Goal: Task Accomplishment & Management: Manage account settings

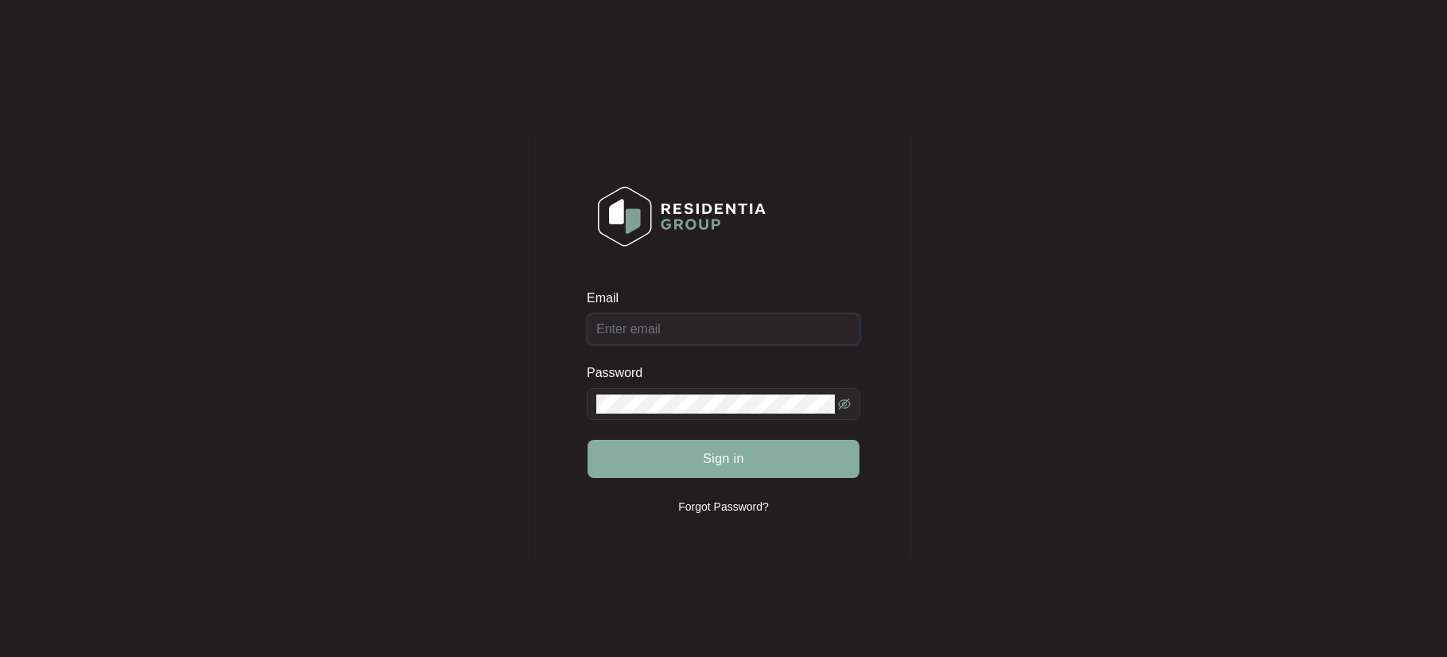
type input "[EMAIL_ADDRESS][DOMAIN_NAME]"
click at [744, 460] on button "Sign in" at bounding box center [724, 459] width 272 height 38
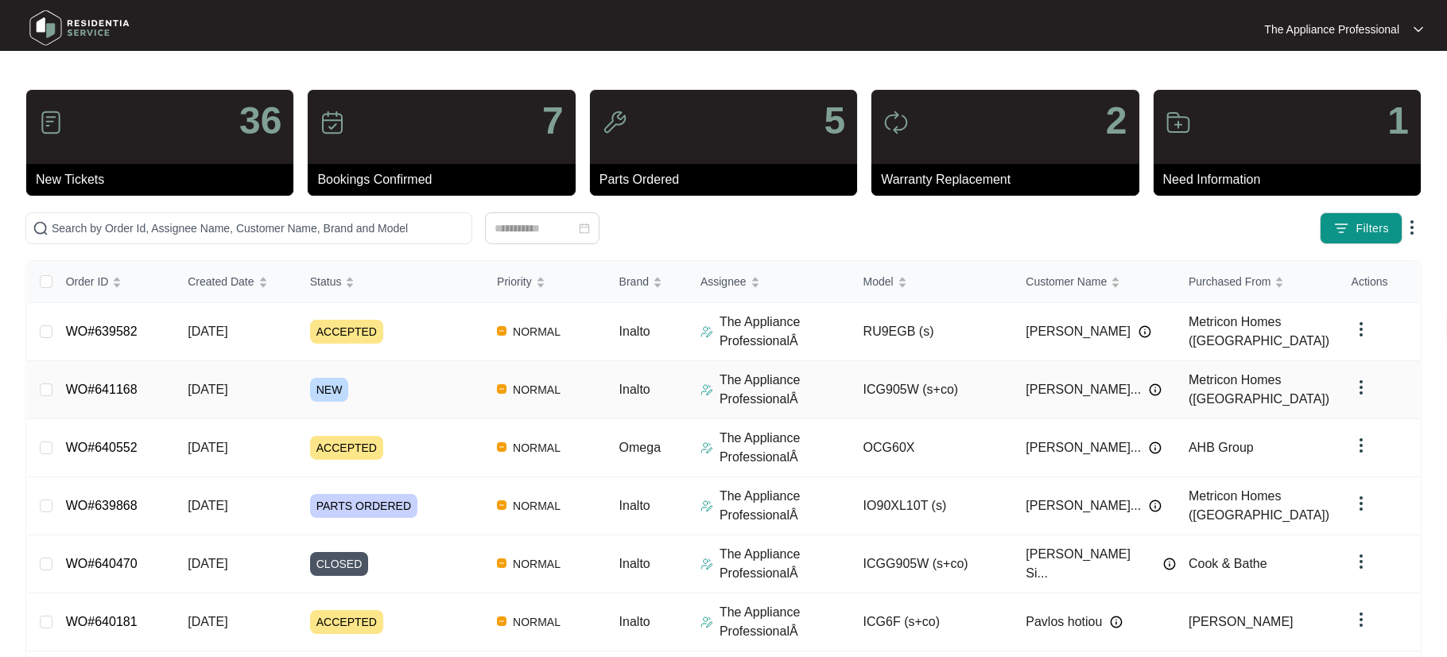
click at [227, 391] on span "[DATE]" at bounding box center [208, 390] width 40 height 14
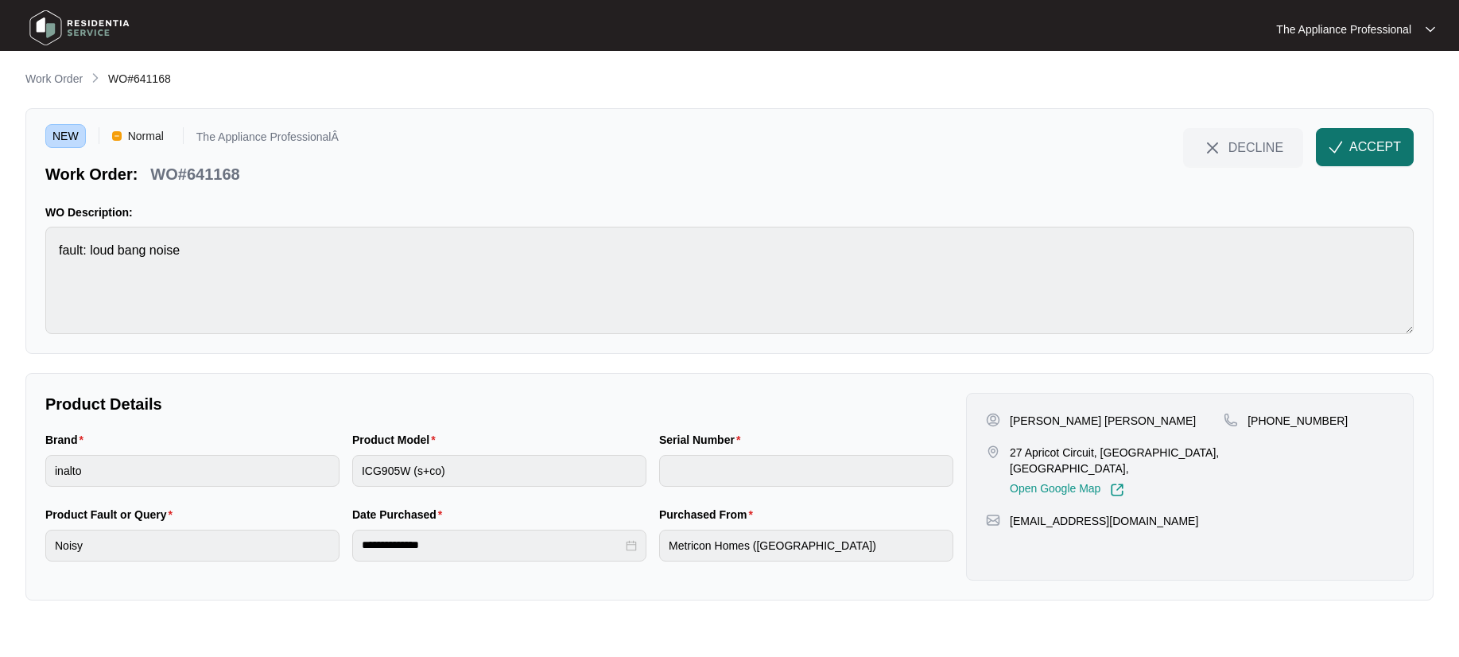
click at [1355, 150] on span "ACCEPT" at bounding box center [1375, 147] width 52 height 19
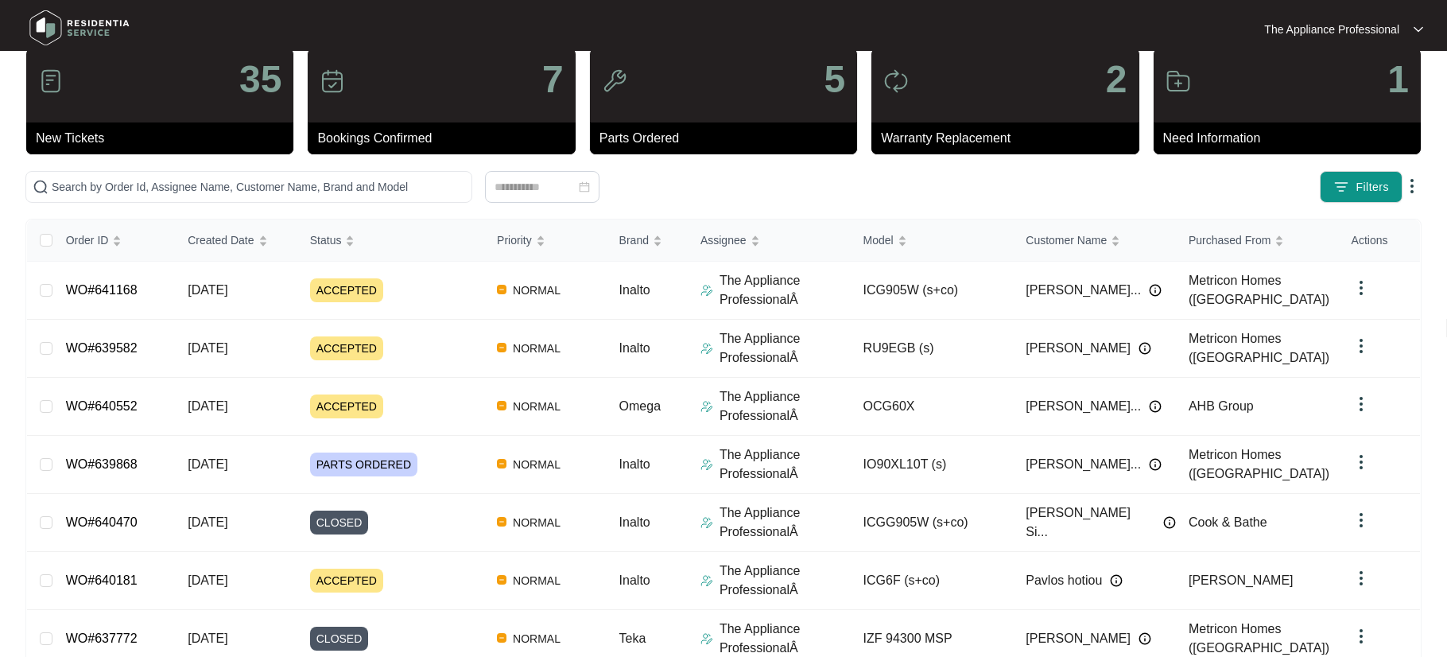
scroll to position [304, 0]
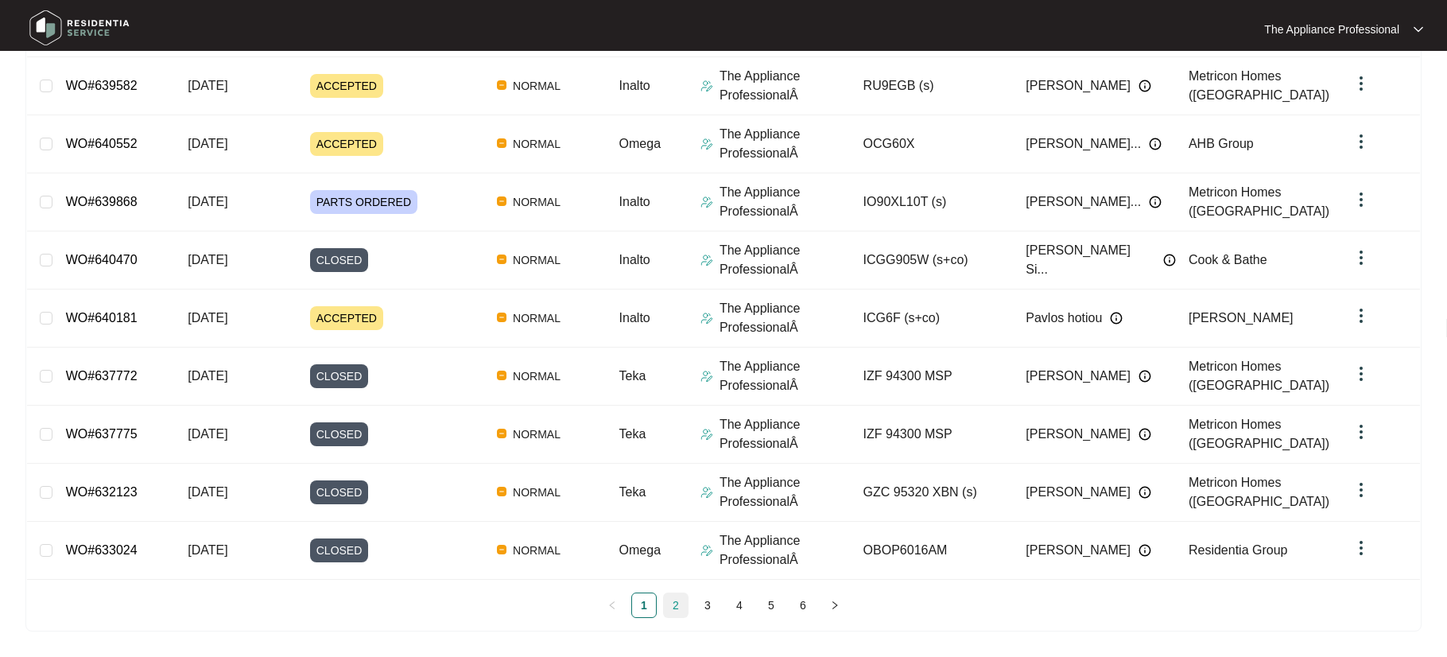
click at [673, 606] on link "2" at bounding box center [676, 605] width 24 height 24
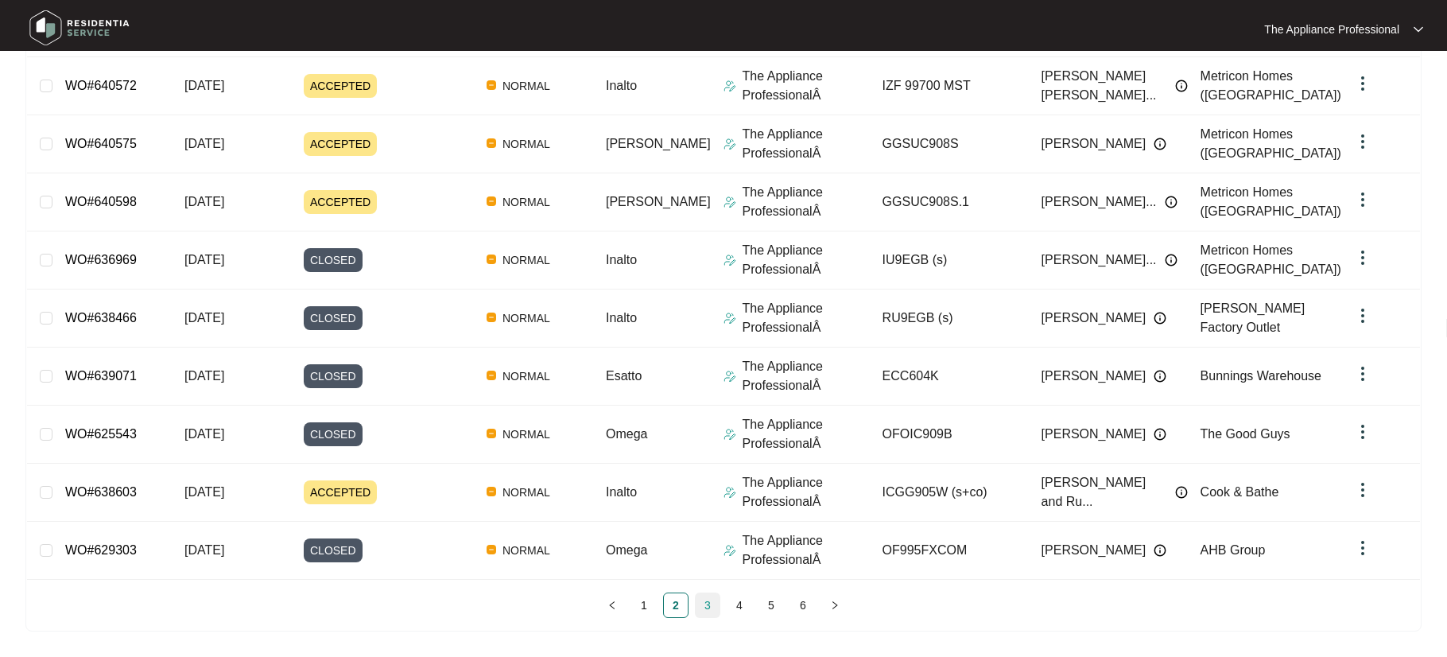
click at [709, 607] on link "3" at bounding box center [708, 605] width 24 height 24
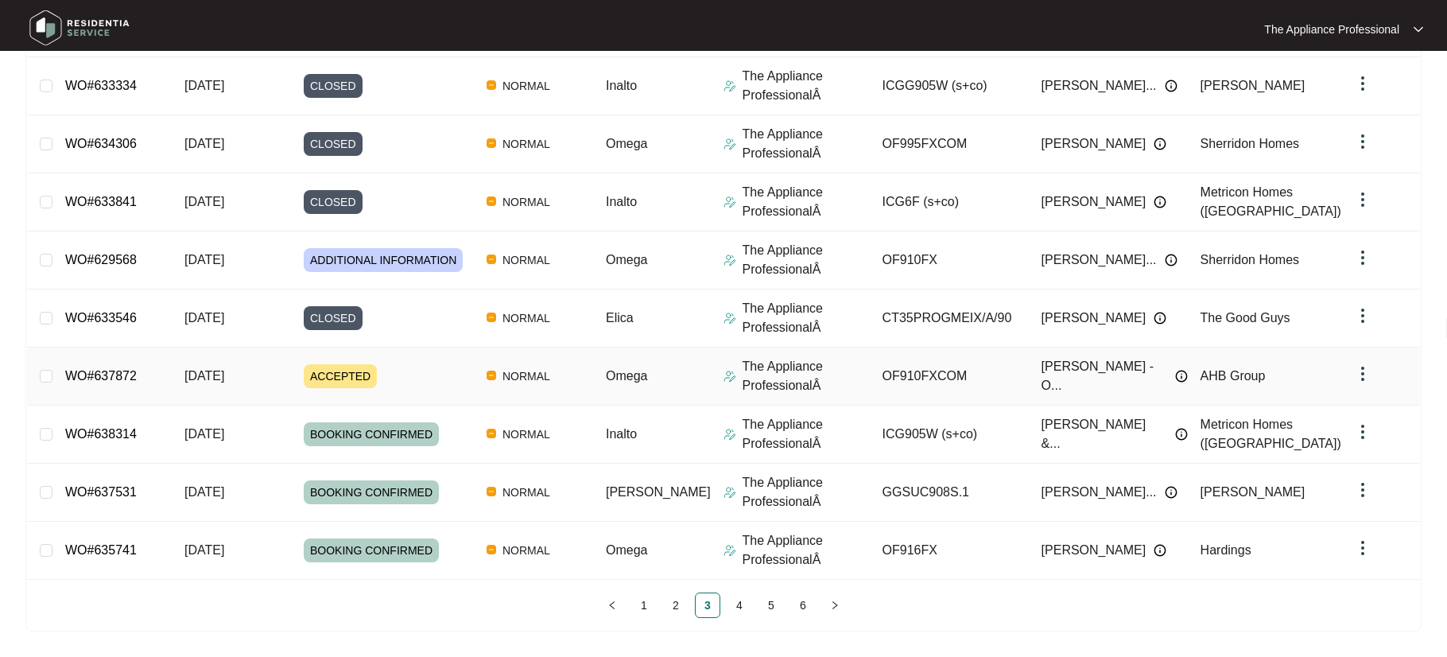
click at [374, 374] on span "ACCEPTED" at bounding box center [340, 376] width 73 height 24
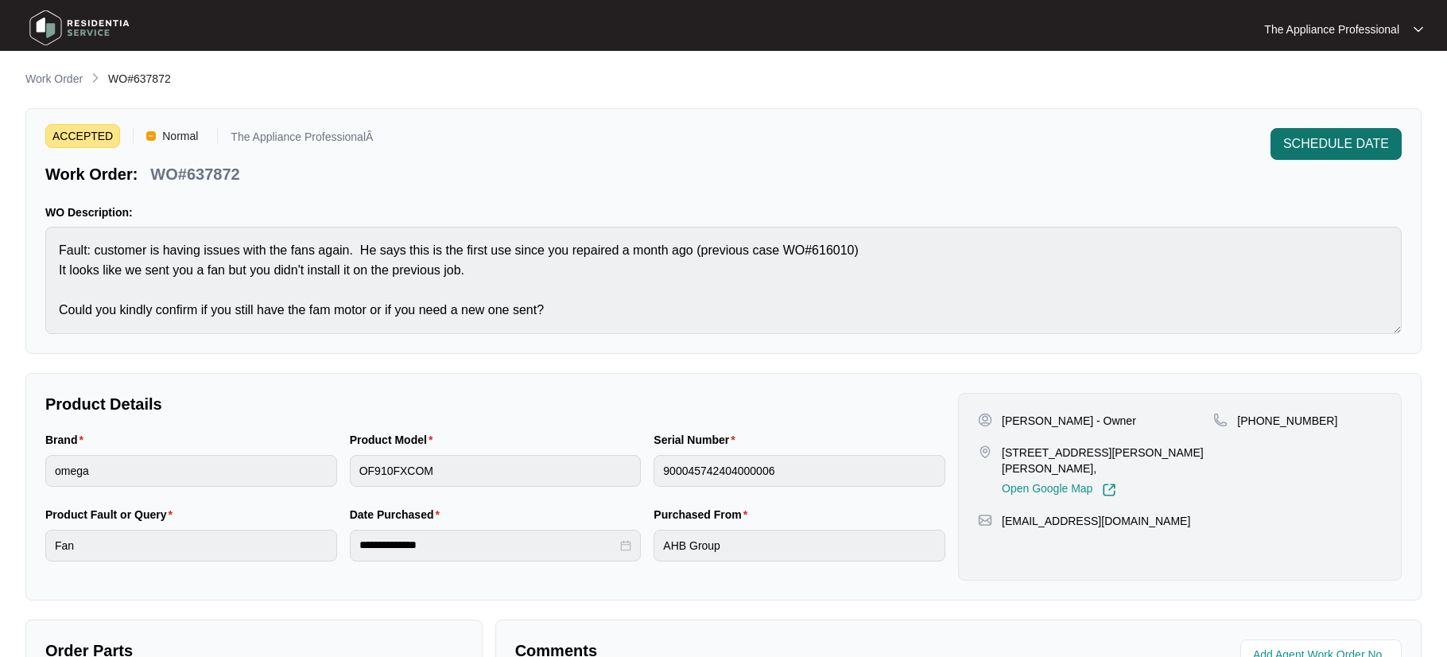
click at [1351, 150] on span "SCHEDULE DATE" at bounding box center [1336, 143] width 106 height 19
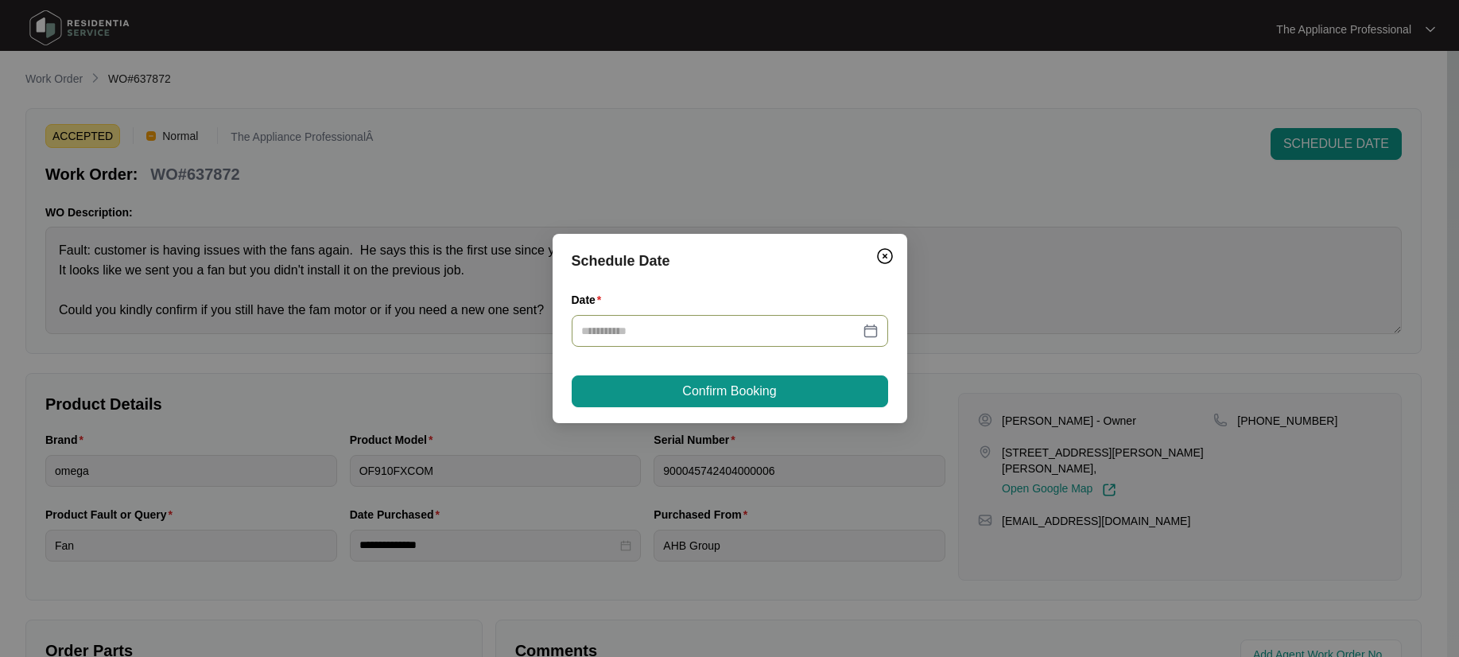
click at [873, 333] on div at bounding box center [729, 330] width 297 height 17
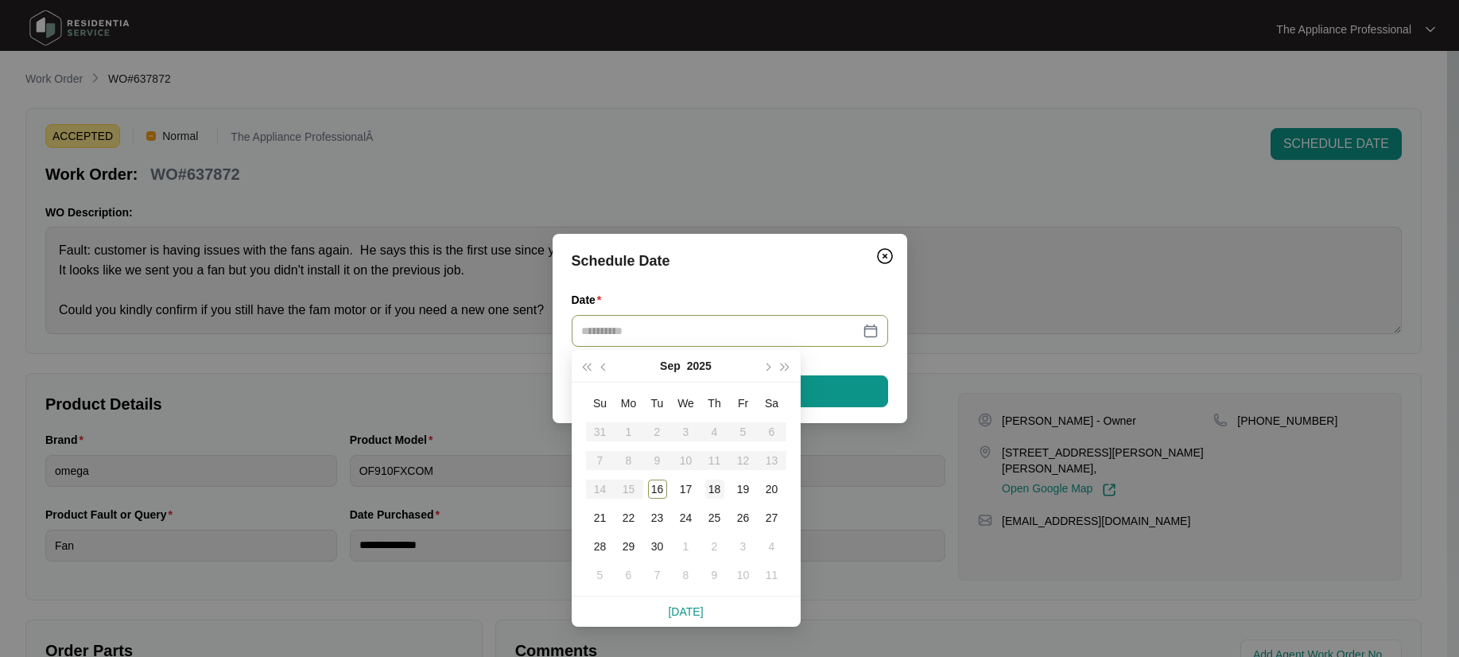
type input "**********"
click at [720, 491] on div "18" at bounding box center [714, 489] width 19 height 19
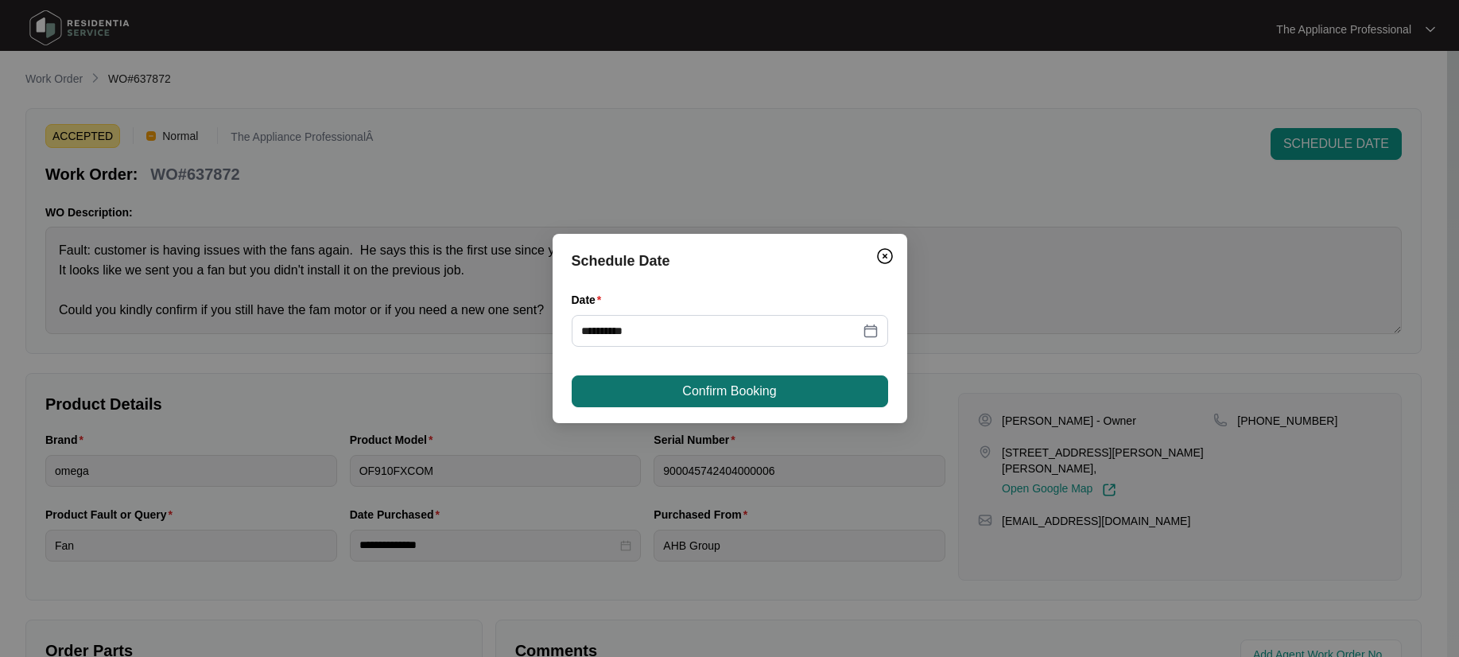
click at [804, 394] on button "Confirm Booking" at bounding box center [730, 391] width 316 height 32
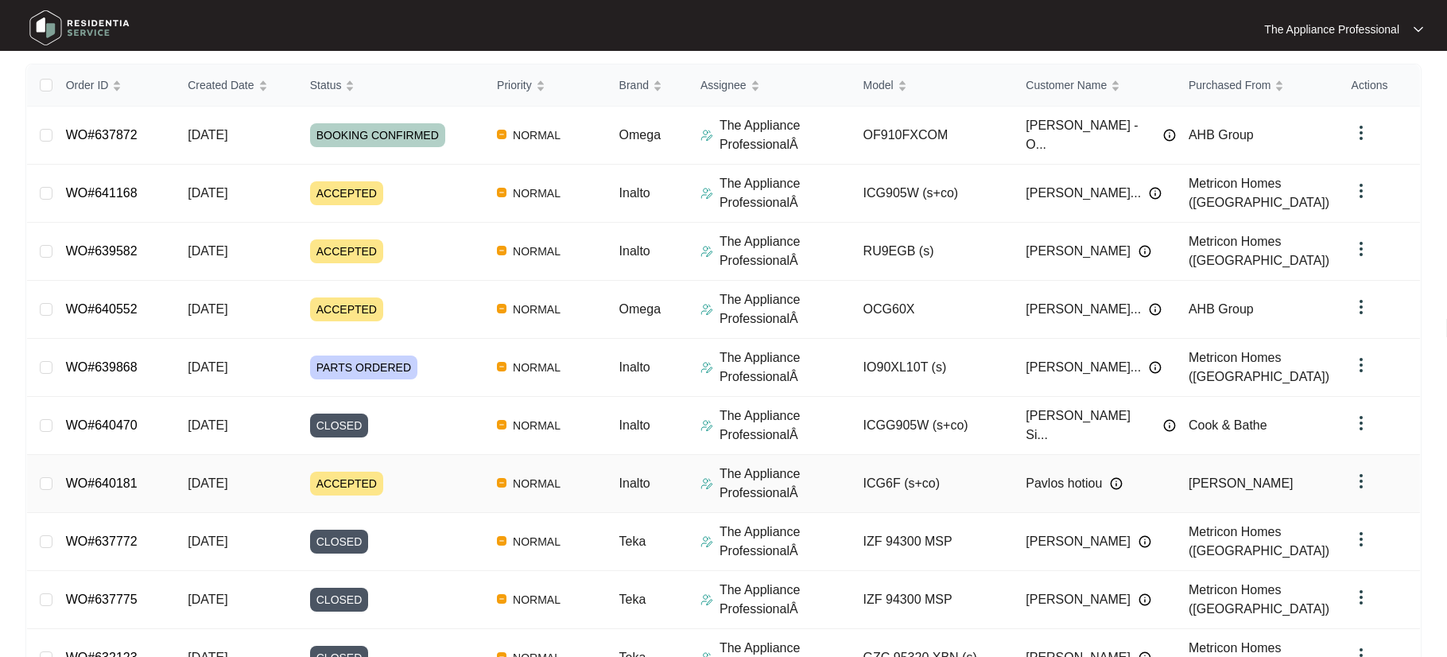
scroll to position [304, 0]
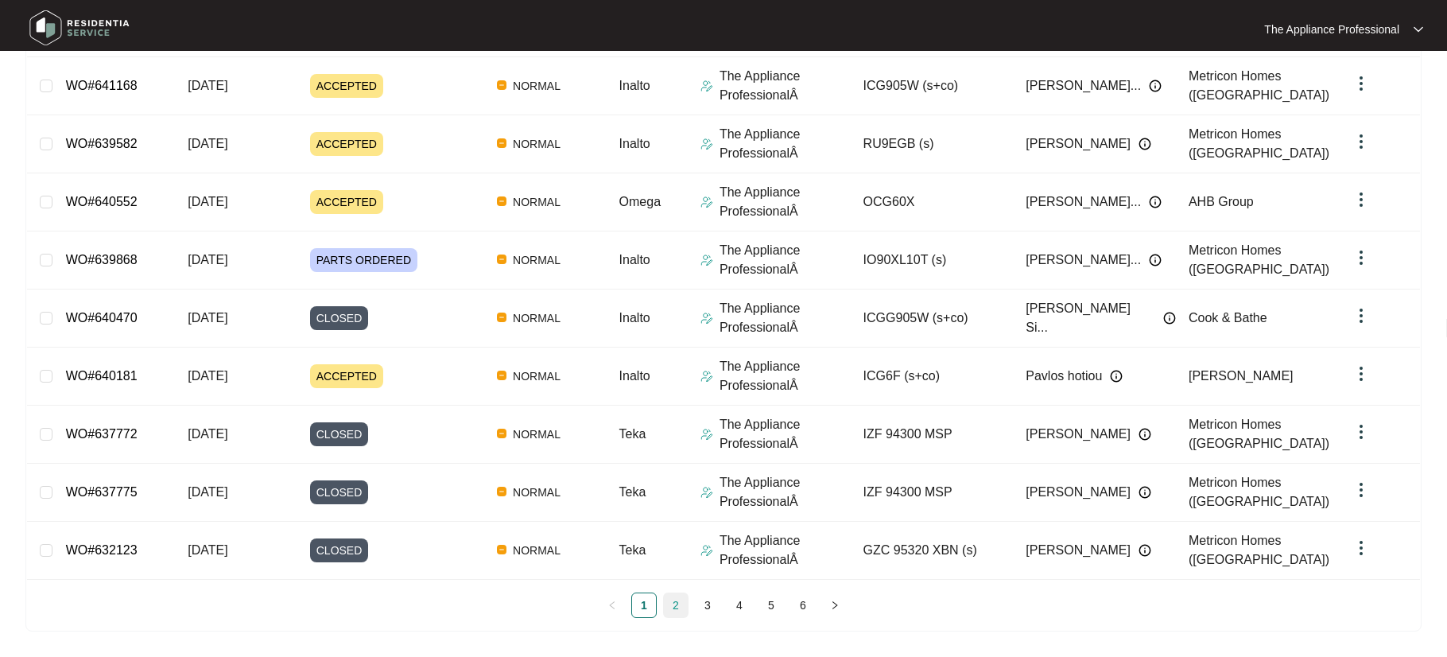
click at [676, 604] on link "2" at bounding box center [676, 605] width 24 height 24
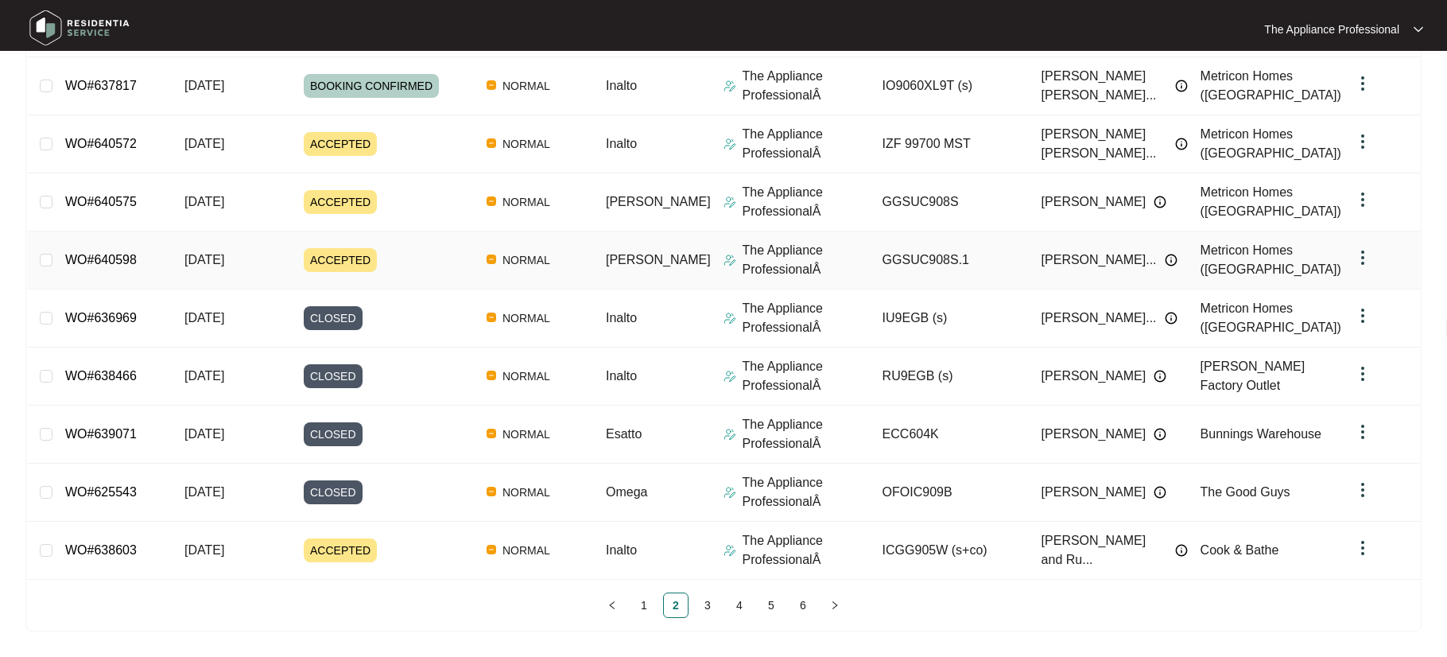
click at [348, 259] on span "ACCEPTED" at bounding box center [340, 260] width 73 height 24
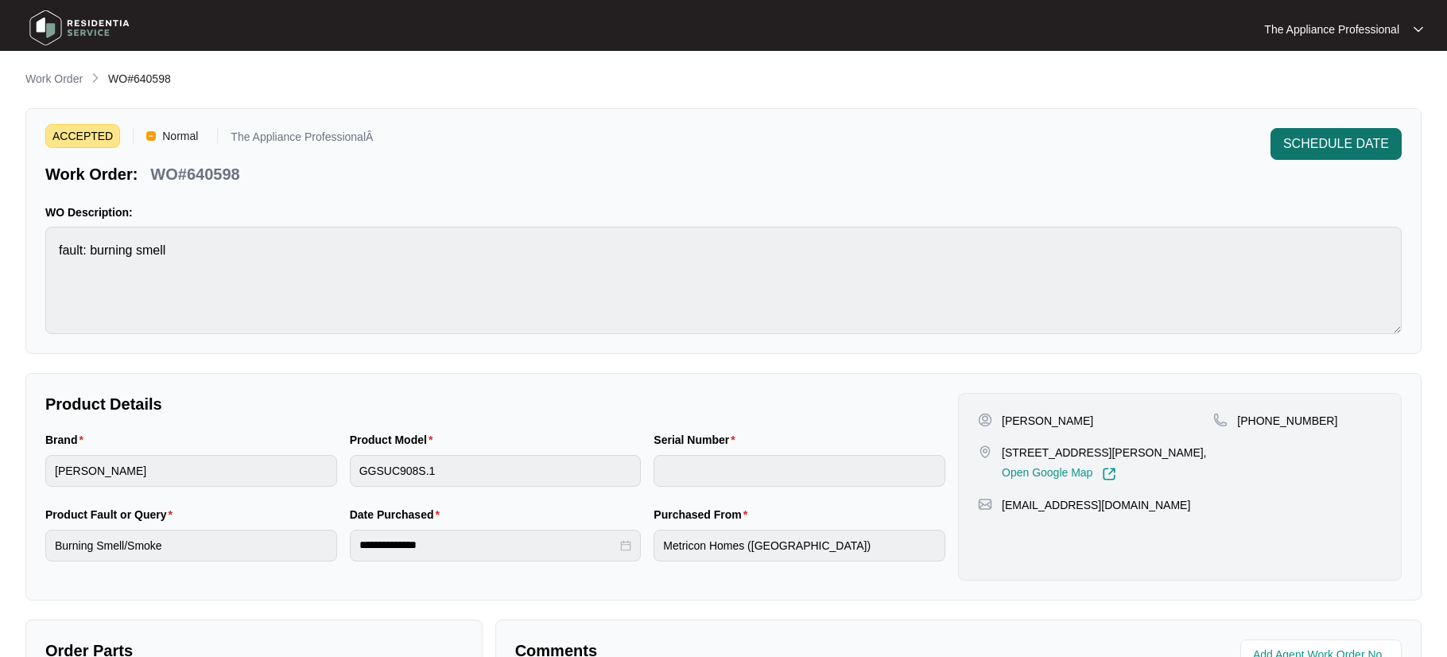
click at [1299, 147] on span "SCHEDULE DATE" at bounding box center [1336, 143] width 106 height 19
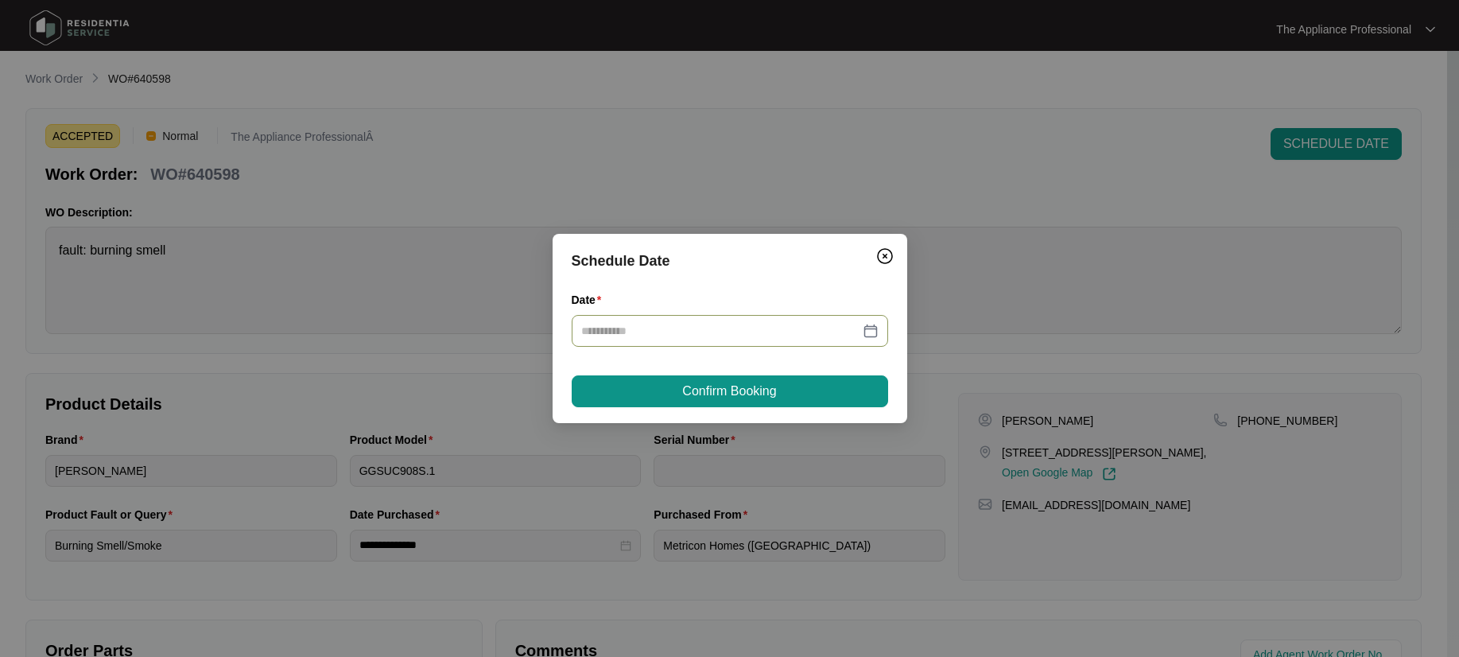
click at [868, 323] on div at bounding box center [729, 330] width 297 height 17
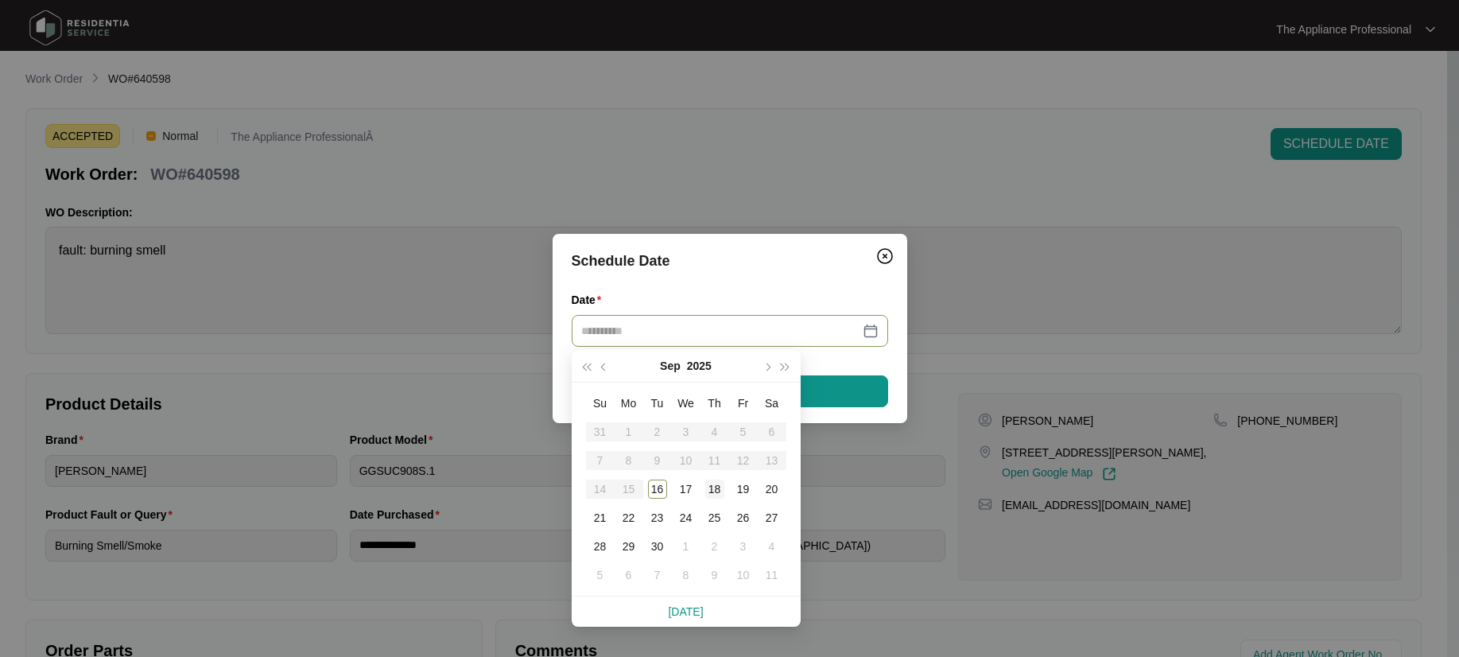
type input "**********"
click at [716, 492] on div "18" at bounding box center [714, 489] width 19 height 19
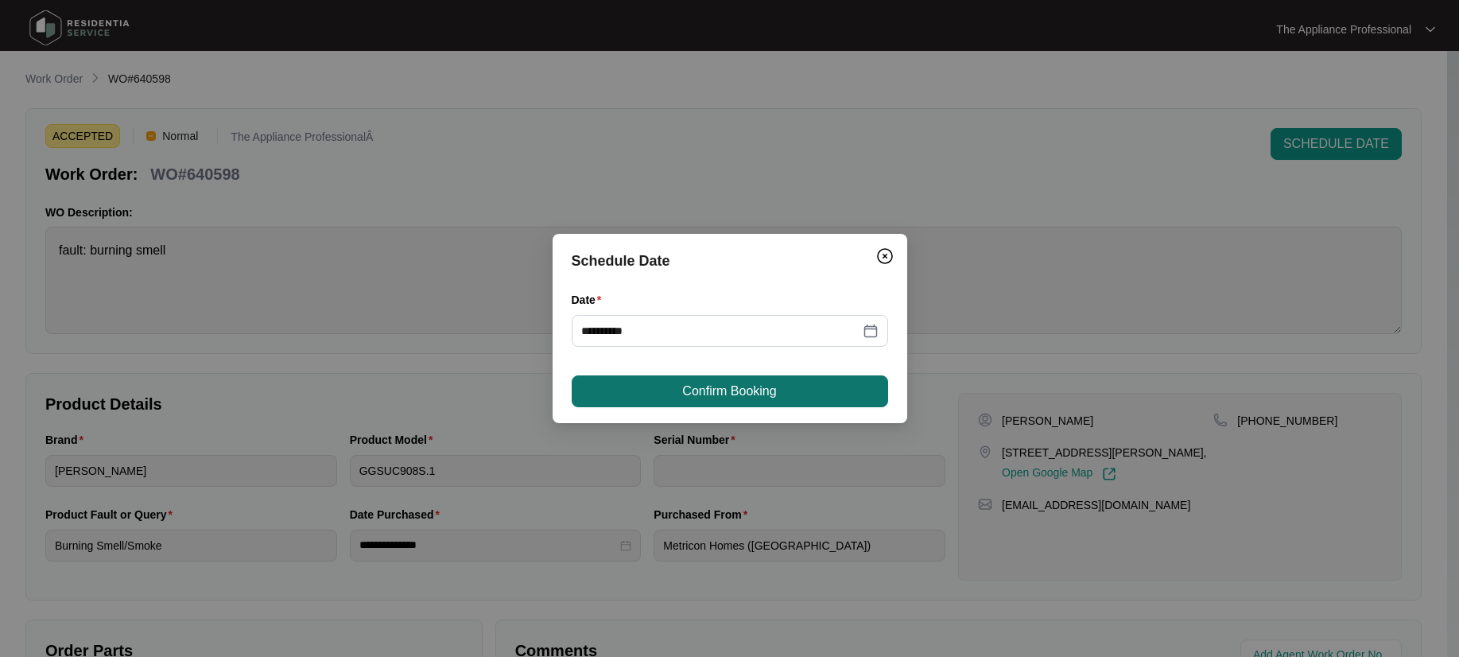
click at [720, 396] on span "Confirm Booking" at bounding box center [729, 391] width 94 height 19
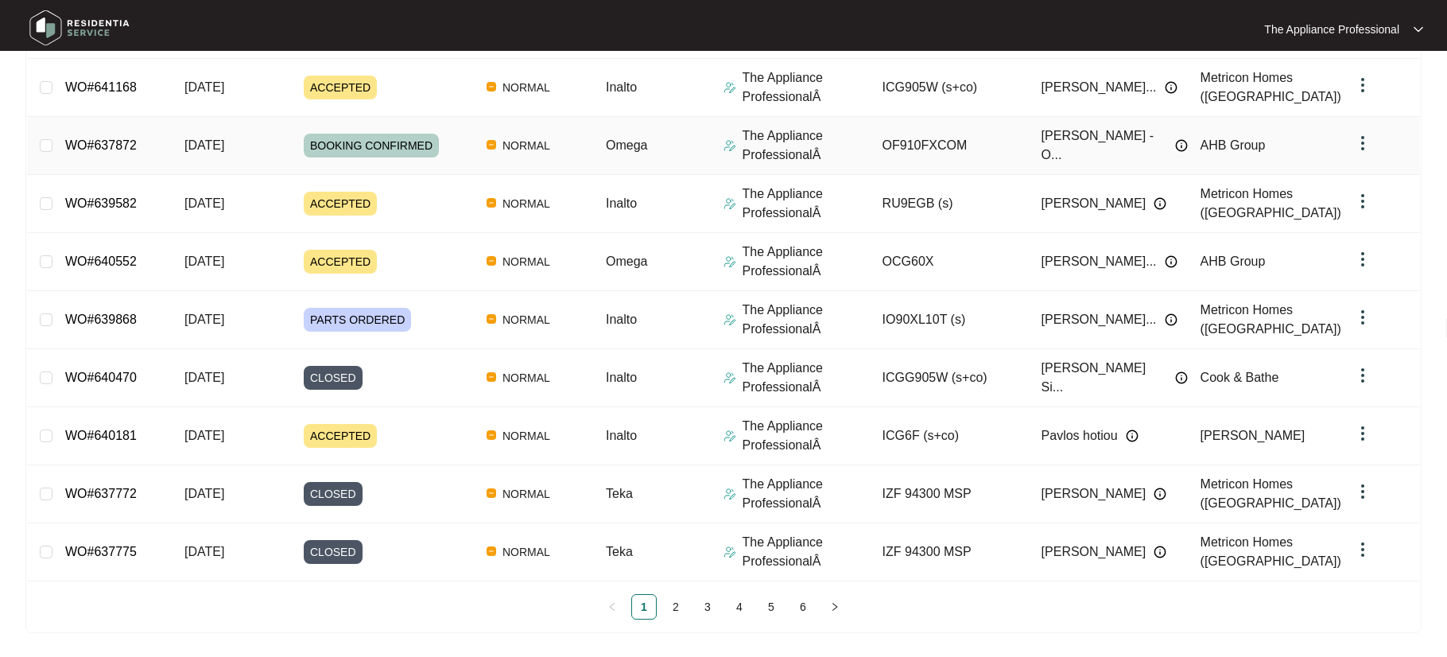
scroll to position [304, 0]
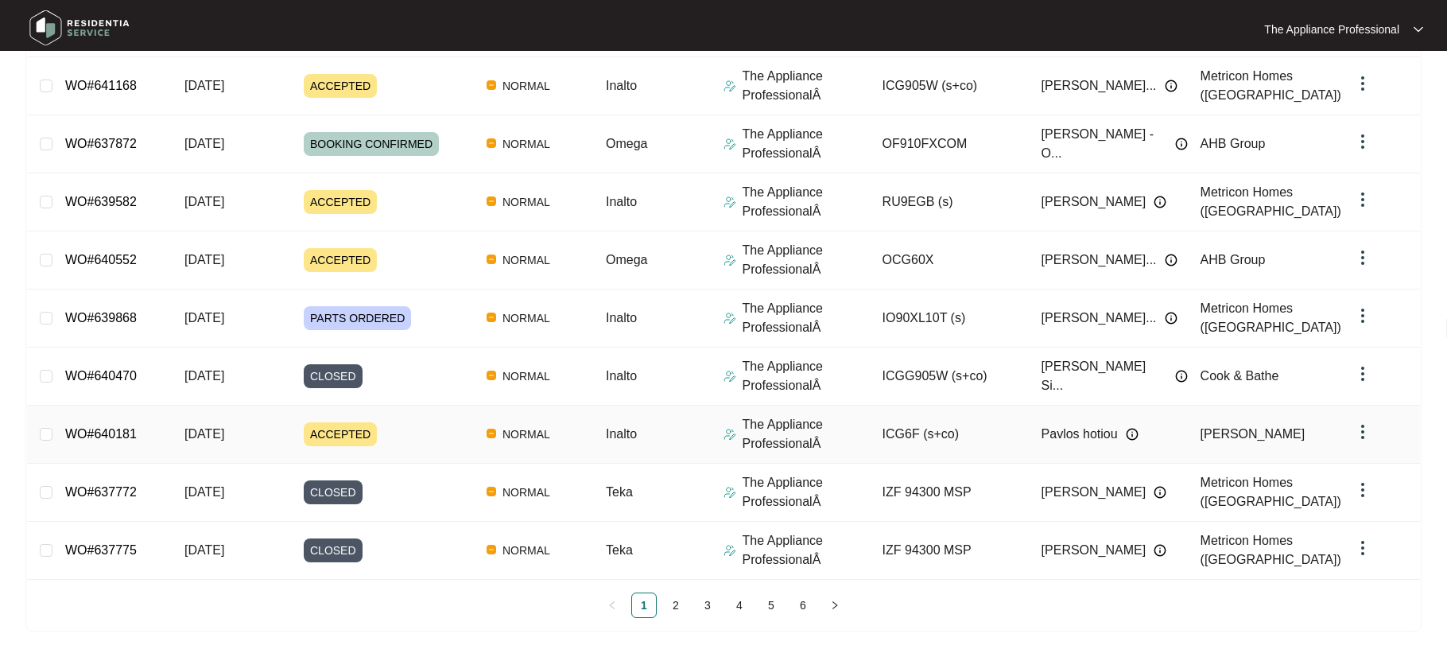
click at [343, 433] on span "ACCEPTED" at bounding box center [340, 434] width 73 height 24
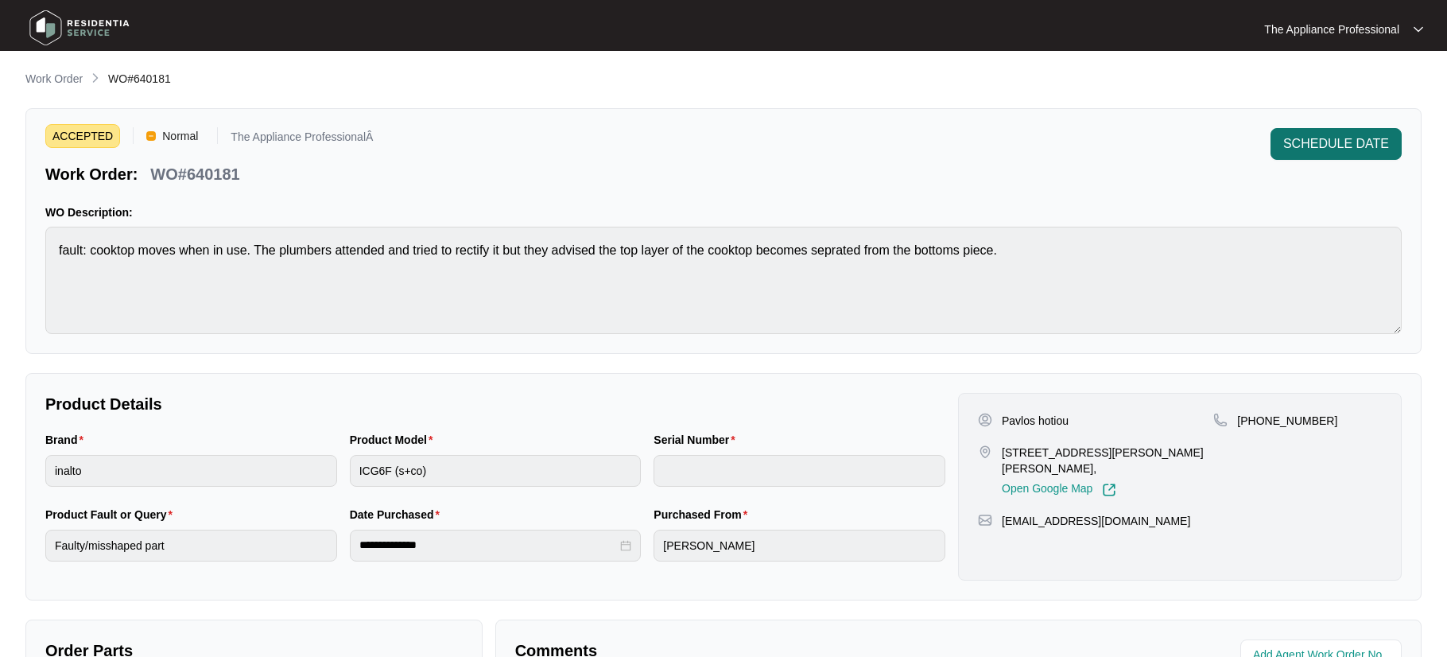
click at [1312, 141] on span "SCHEDULE DATE" at bounding box center [1336, 143] width 106 height 19
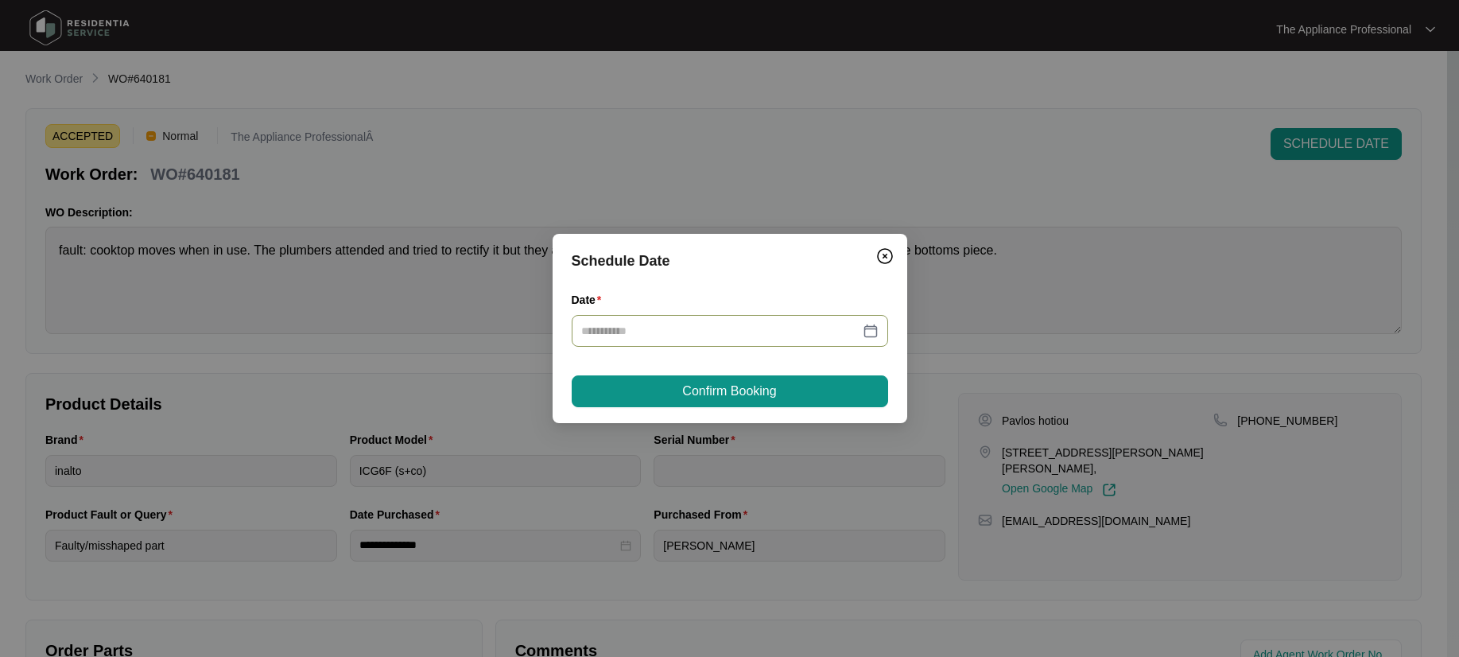
click at [880, 324] on div at bounding box center [730, 331] width 316 height 32
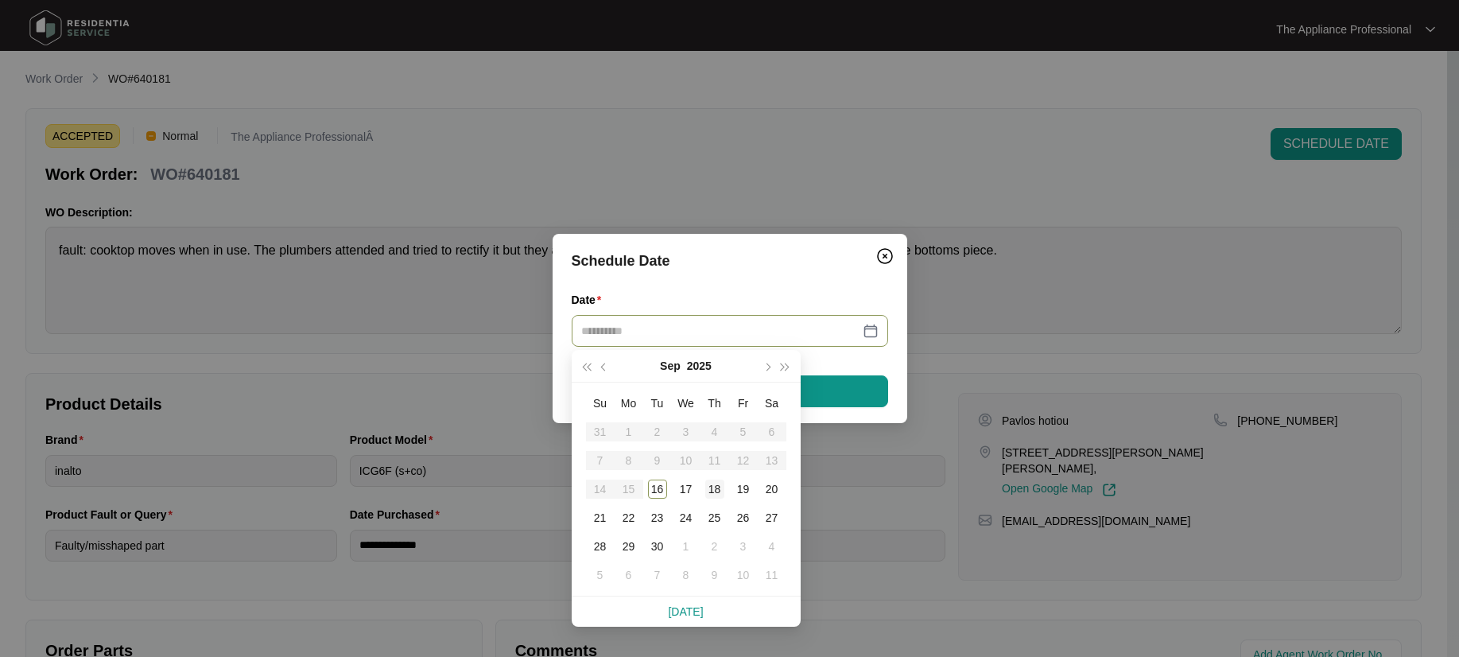
type input "**********"
click at [710, 492] on div "18" at bounding box center [714, 489] width 19 height 19
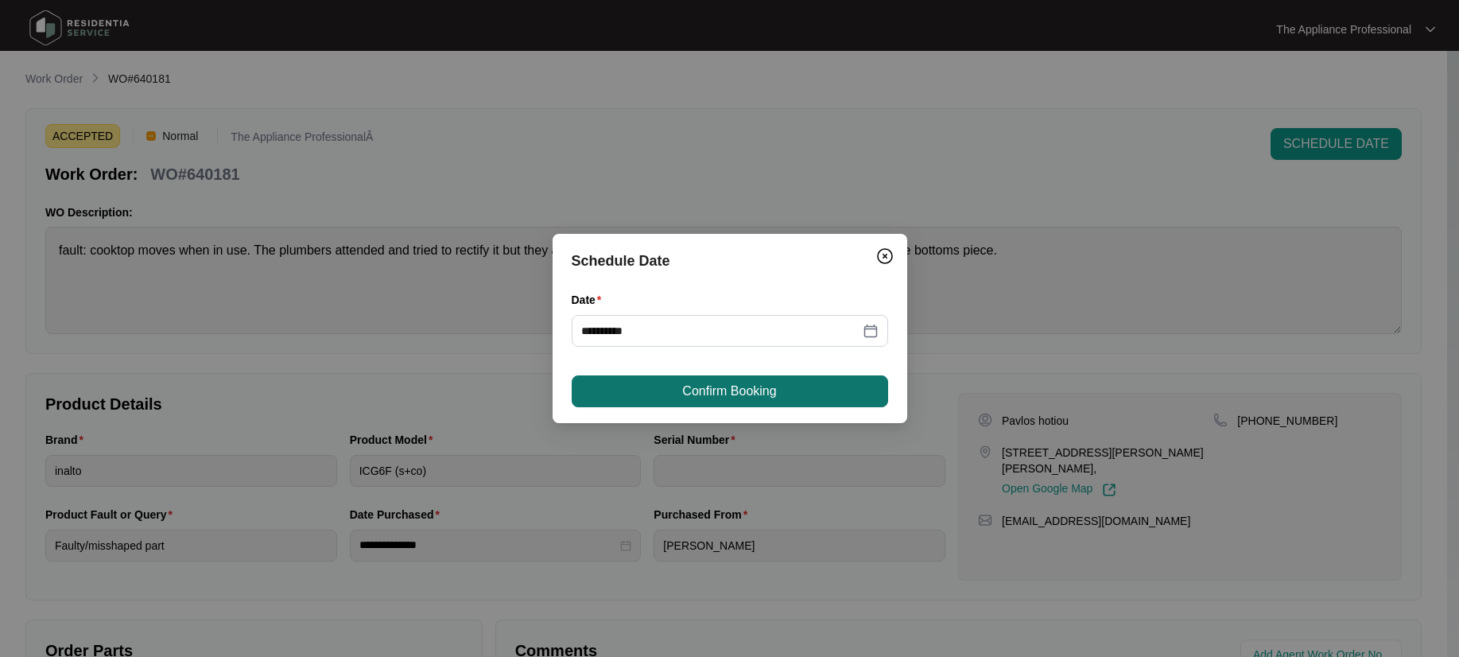
click at [728, 389] on span "Confirm Booking" at bounding box center [729, 391] width 94 height 19
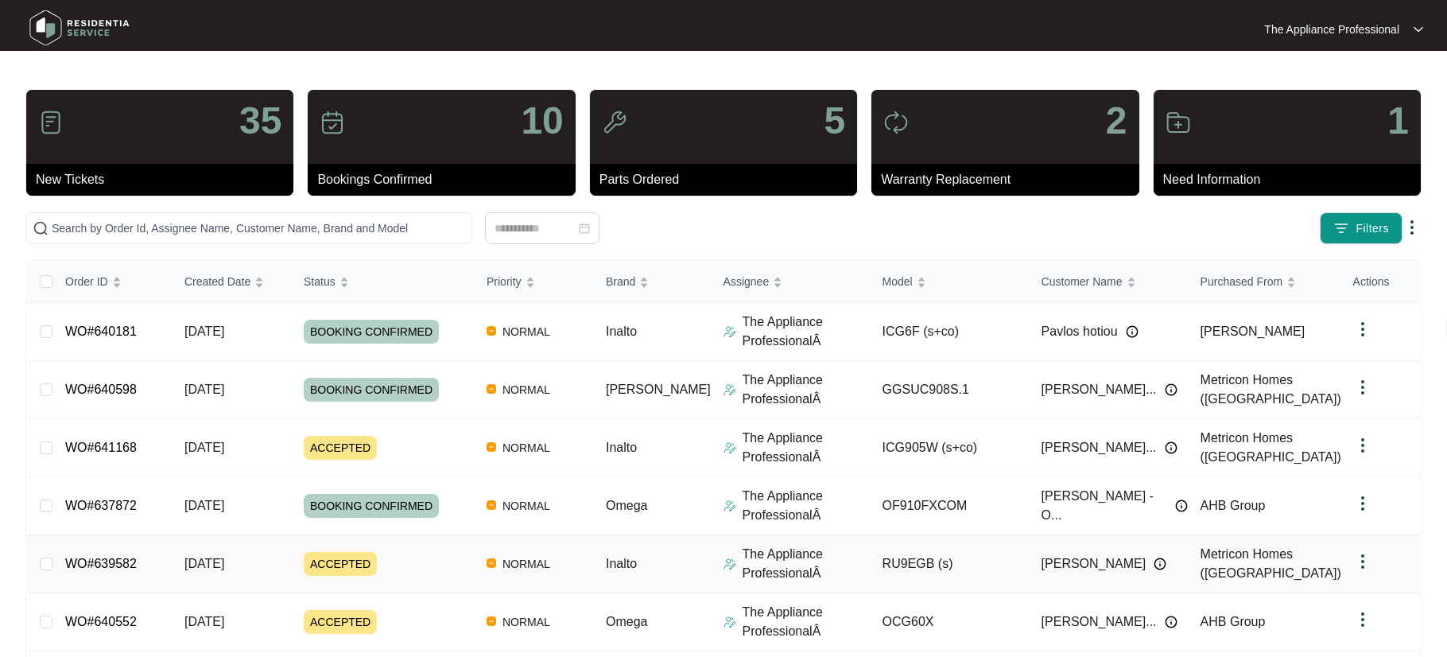
click at [255, 577] on td "[DATE]" at bounding box center [231, 564] width 119 height 58
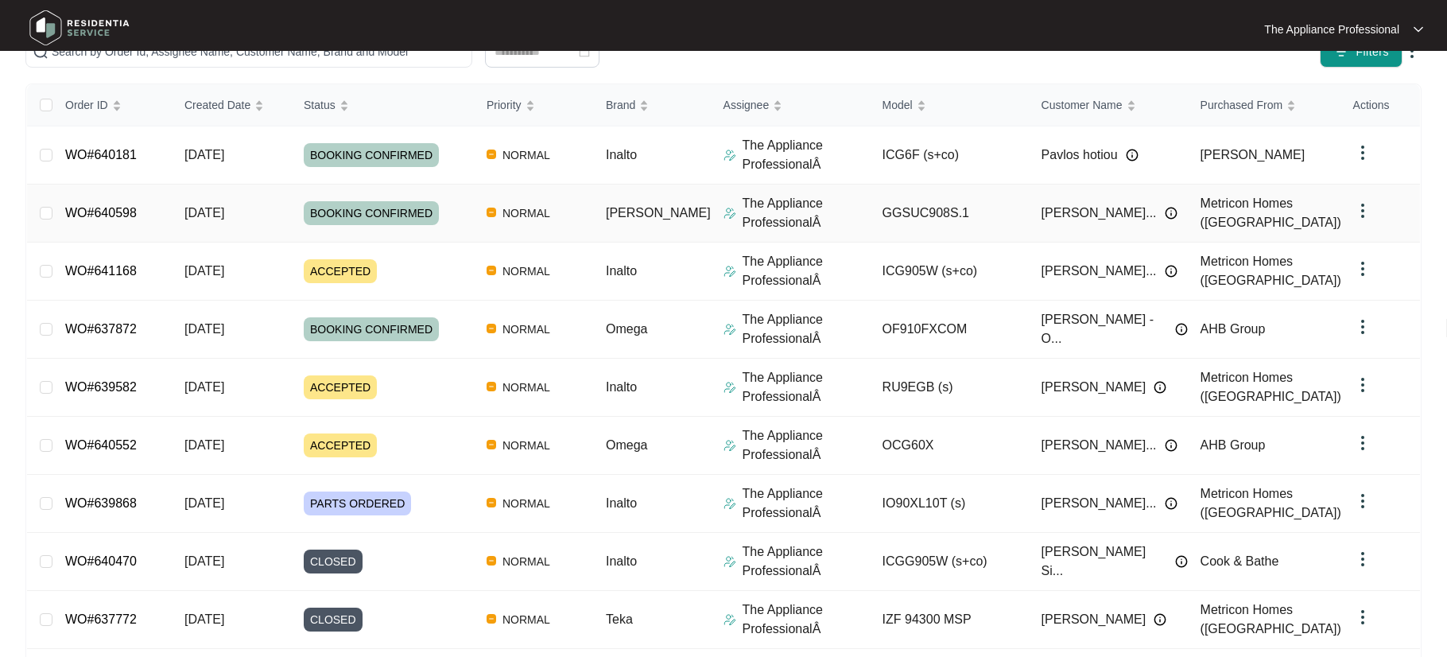
scroll to position [304, 0]
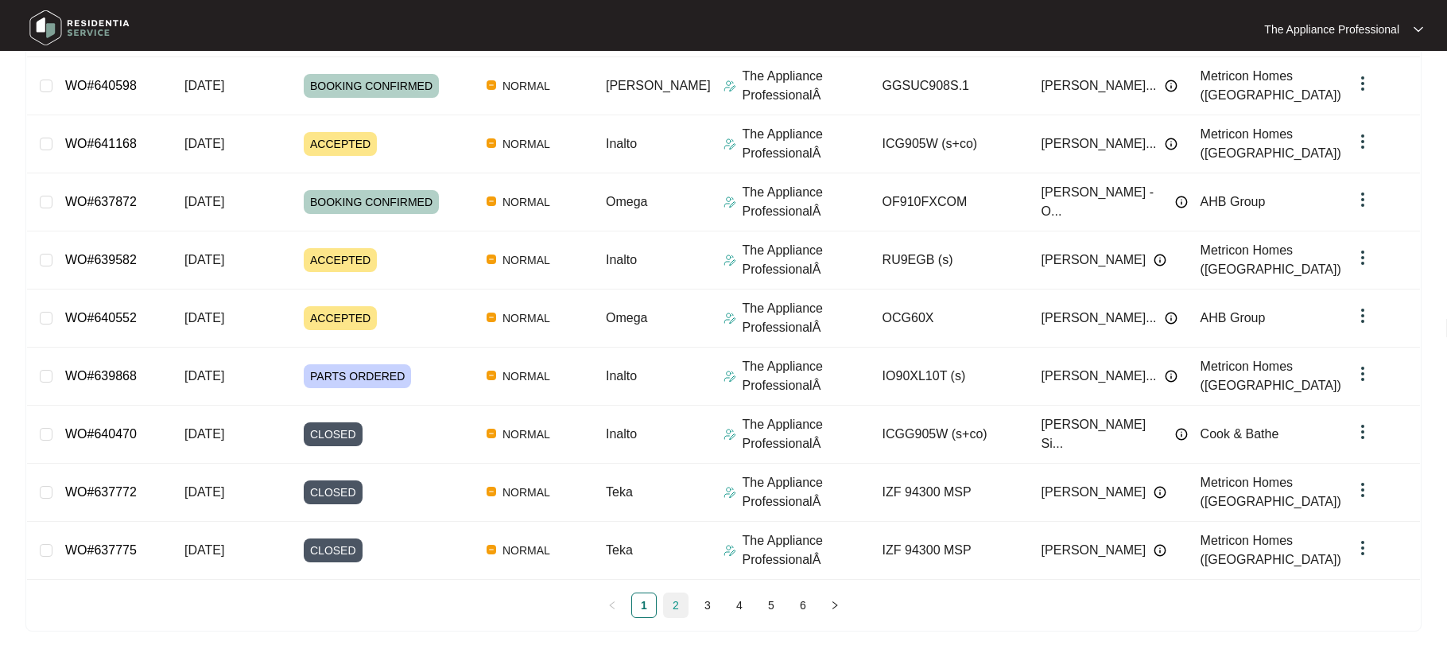
click at [673, 606] on link "2" at bounding box center [676, 605] width 24 height 24
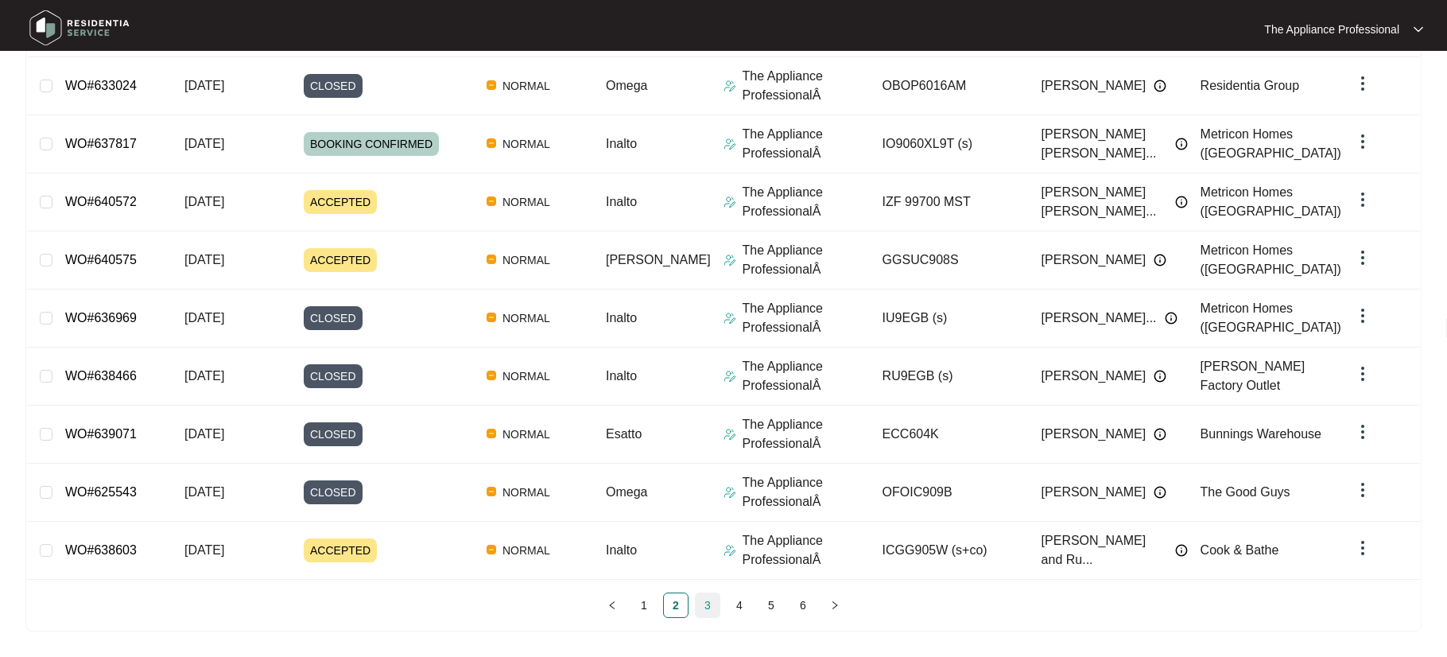
click at [709, 604] on link "3" at bounding box center [708, 605] width 24 height 24
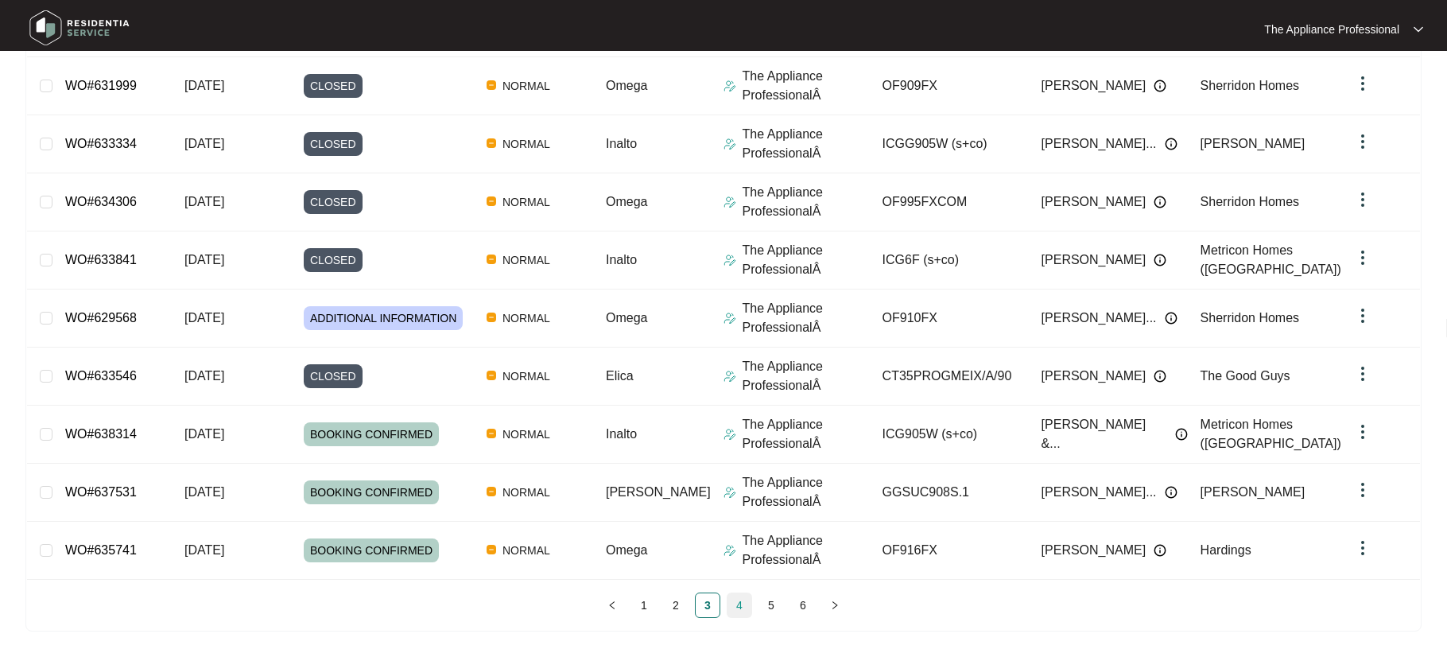
click at [737, 606] on link "4" at bounding box center [740, 605] width 24 height 24
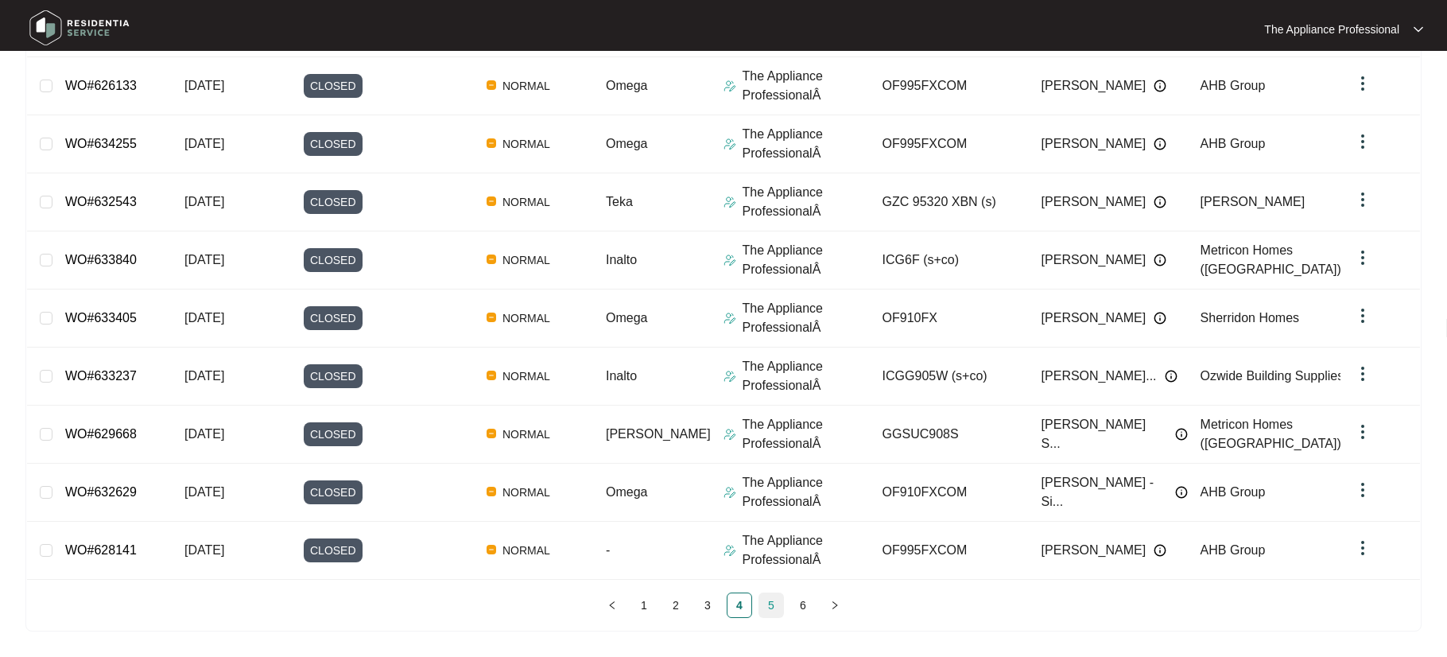
click at [765, 606] on link "5" at bounding box center [771, 605] width 24 height 24
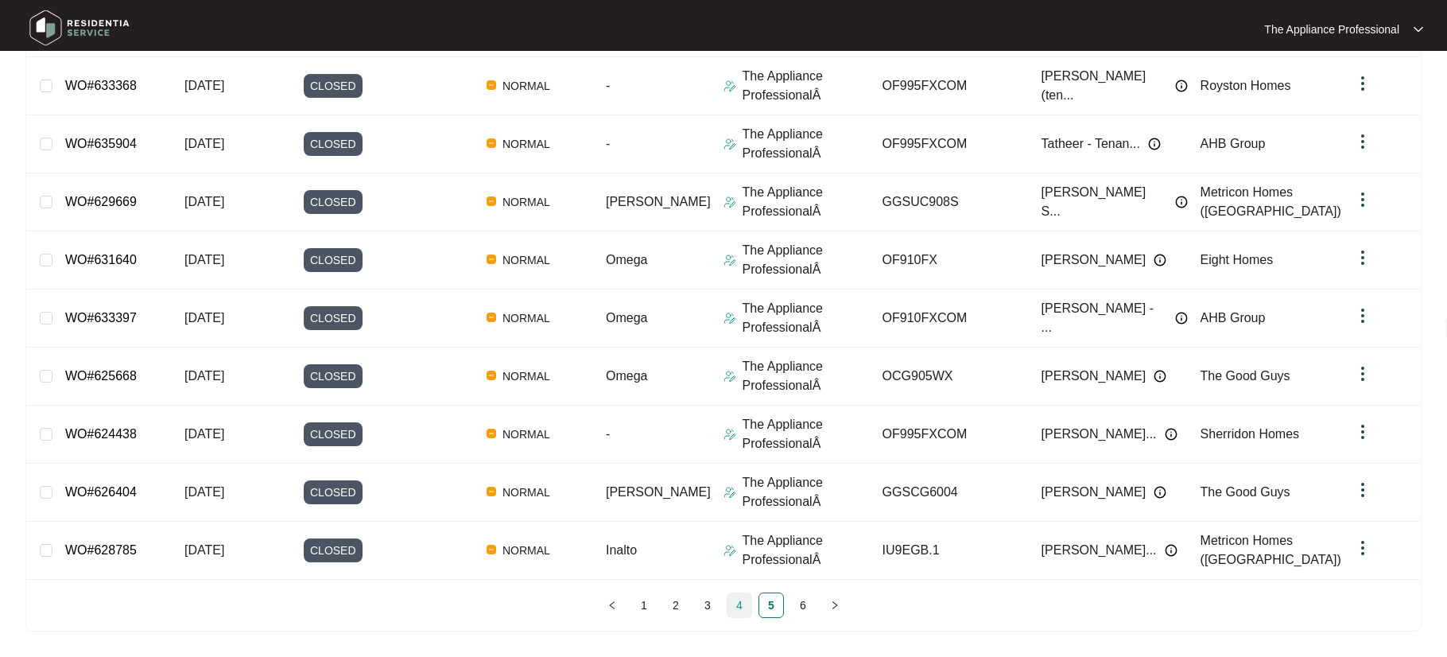
click at [735, 604] on link "4" at bounding box center [740, 605] width 24 height 24
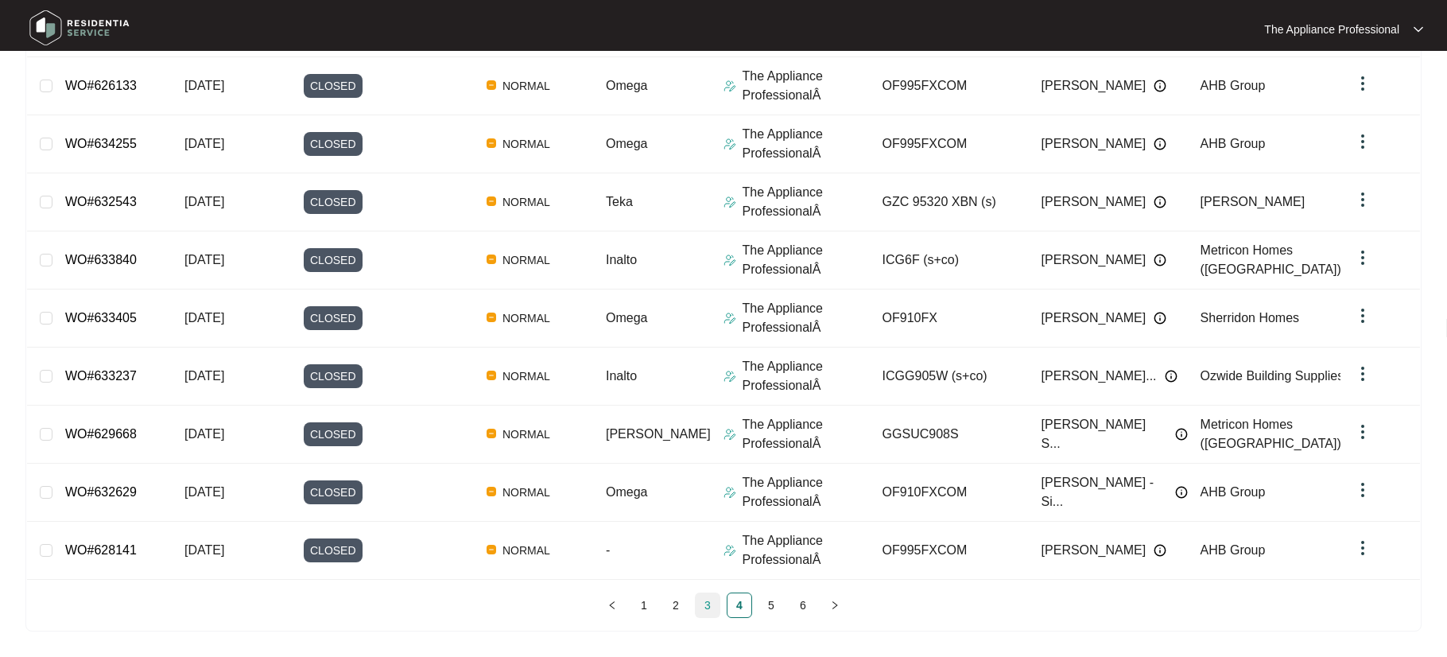
click at [712, 609] on link "3" at bounding box center [708, 605] width 24 height 24
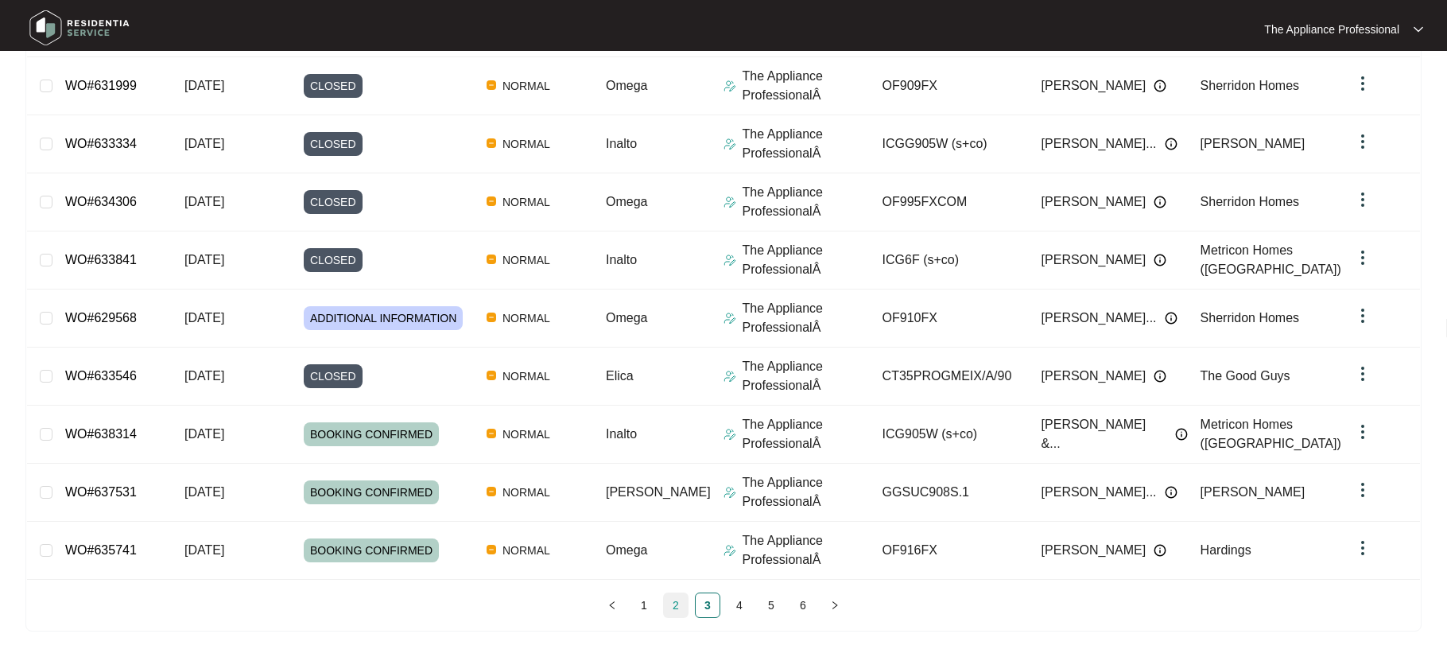
click at [679, 608] on link "2" at bounding box center [676, 605] width 24 height 24
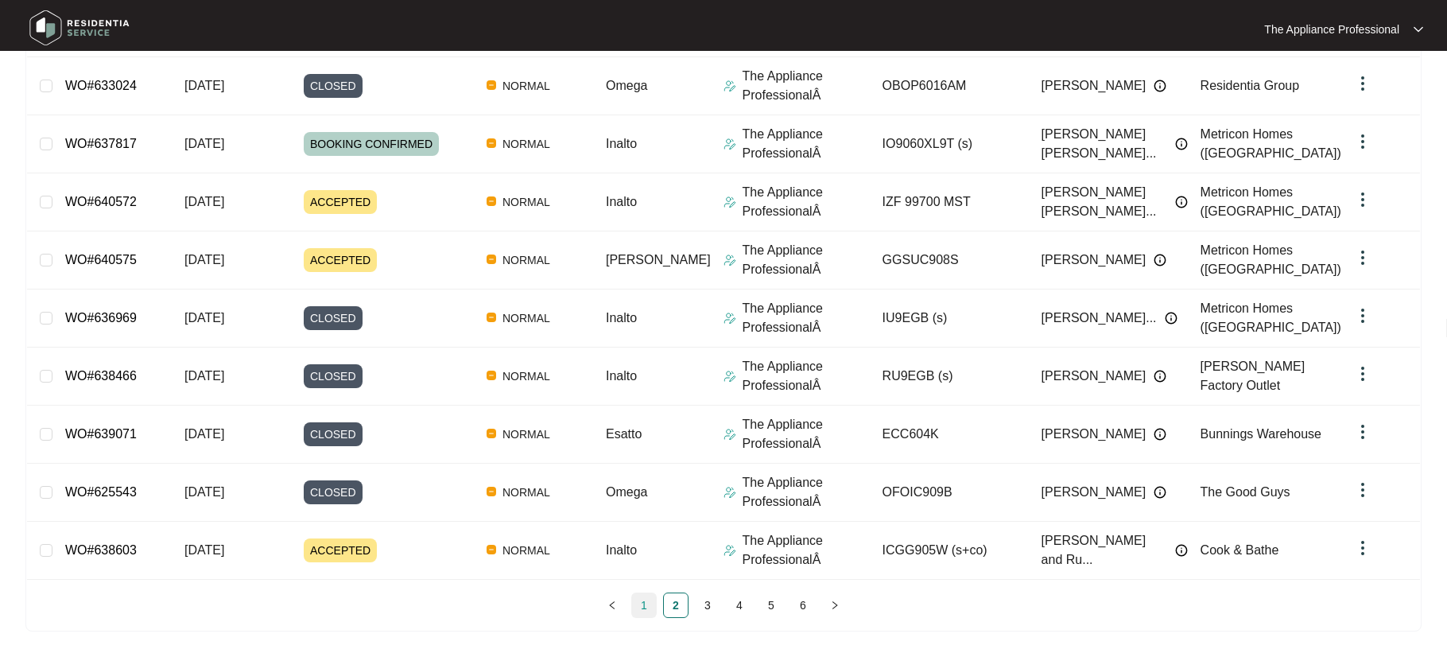
click at [645, 608] on link "1" at bounding box center [644, 605] width 24 height 24
